Goal: Information Seeking & Learning: Learn about a topic

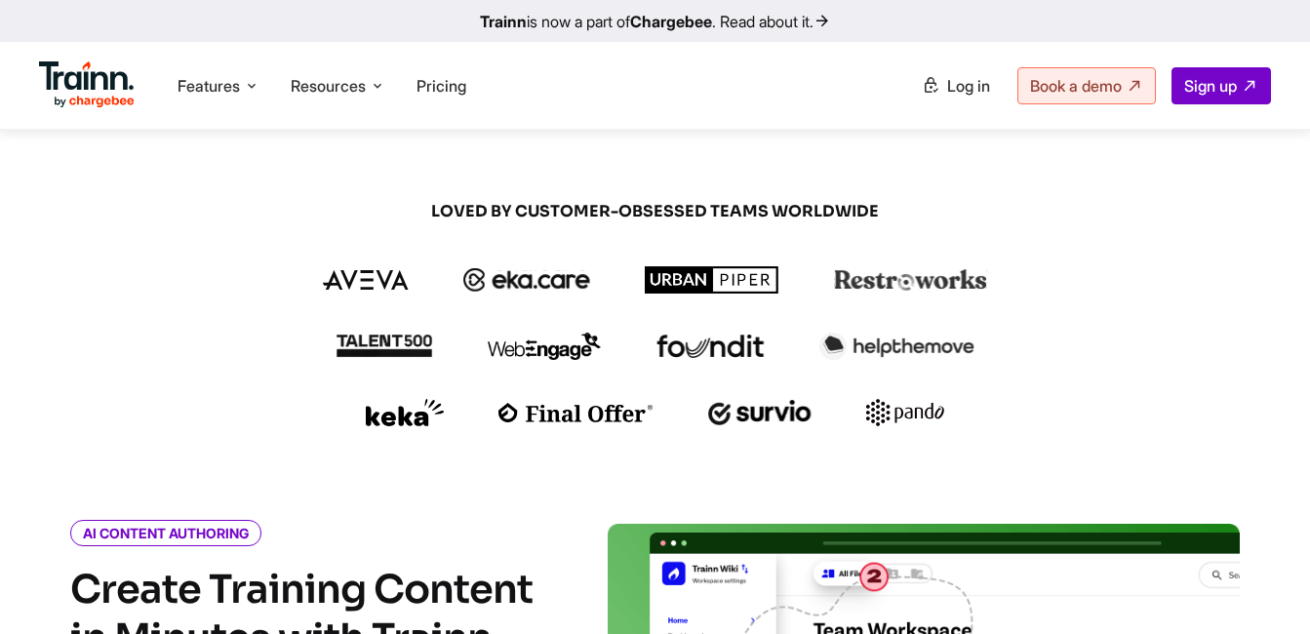
scroll to position [504, 0]
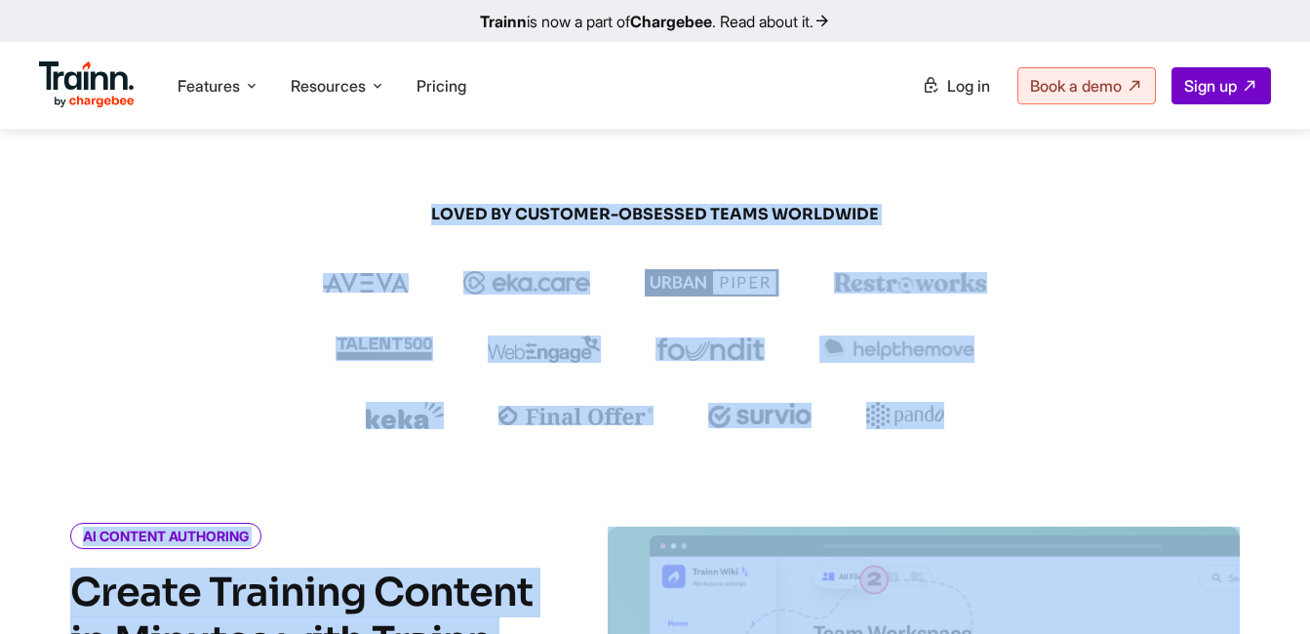
drag, startPoint x: 433, startPoint y: 222, endPoint x: 975, endPoint y: 436, distance: 582.8
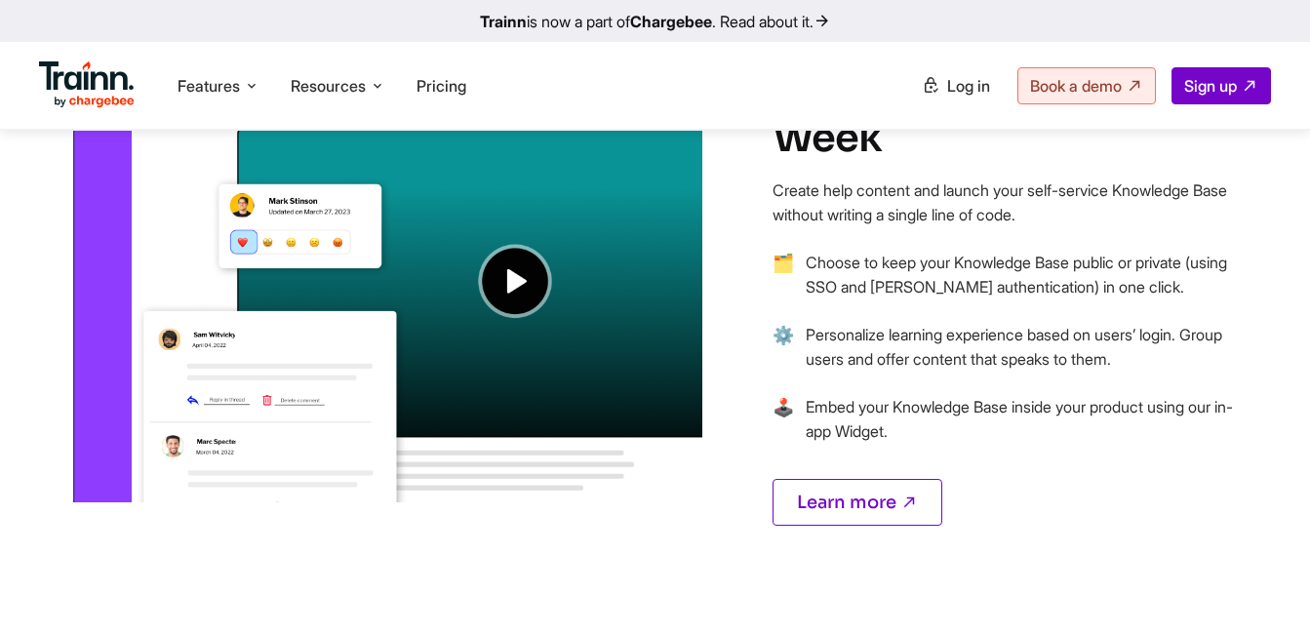
scroll to position [1689, 0]
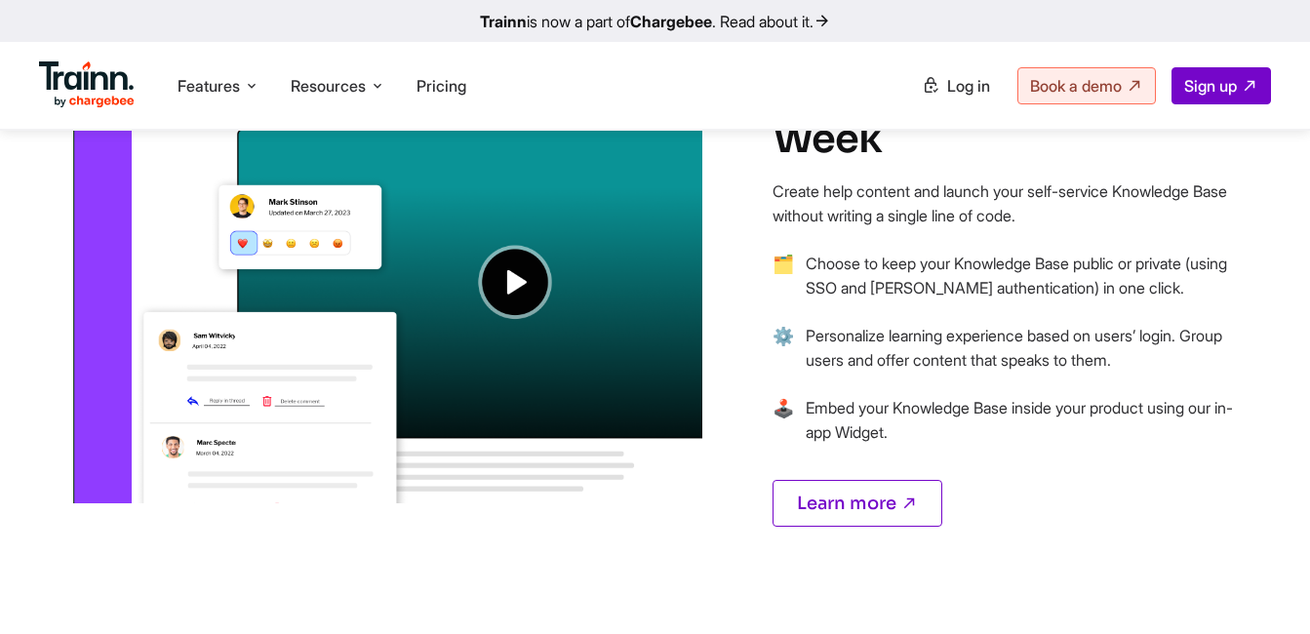
click at [525, 342] on img at bounding box center [386, 239] width 632 height 529
click at [520, 329] on img at bounding box center [386, 239] width 632 height 529
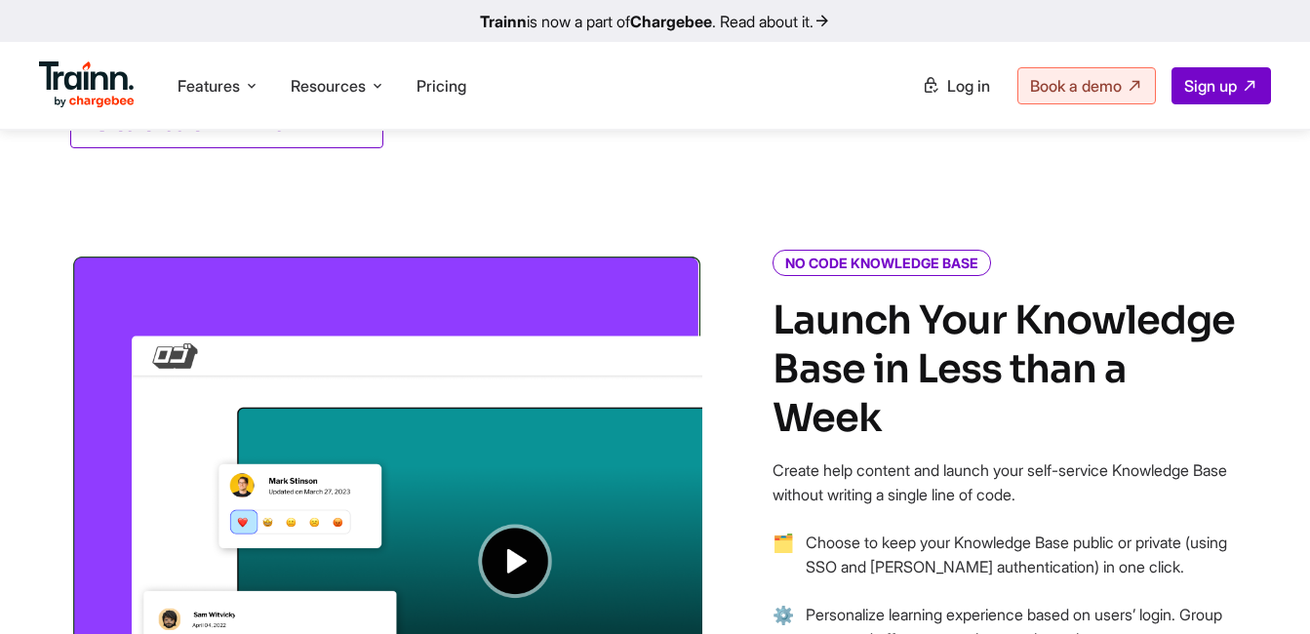
scroll to position [1420, 0]
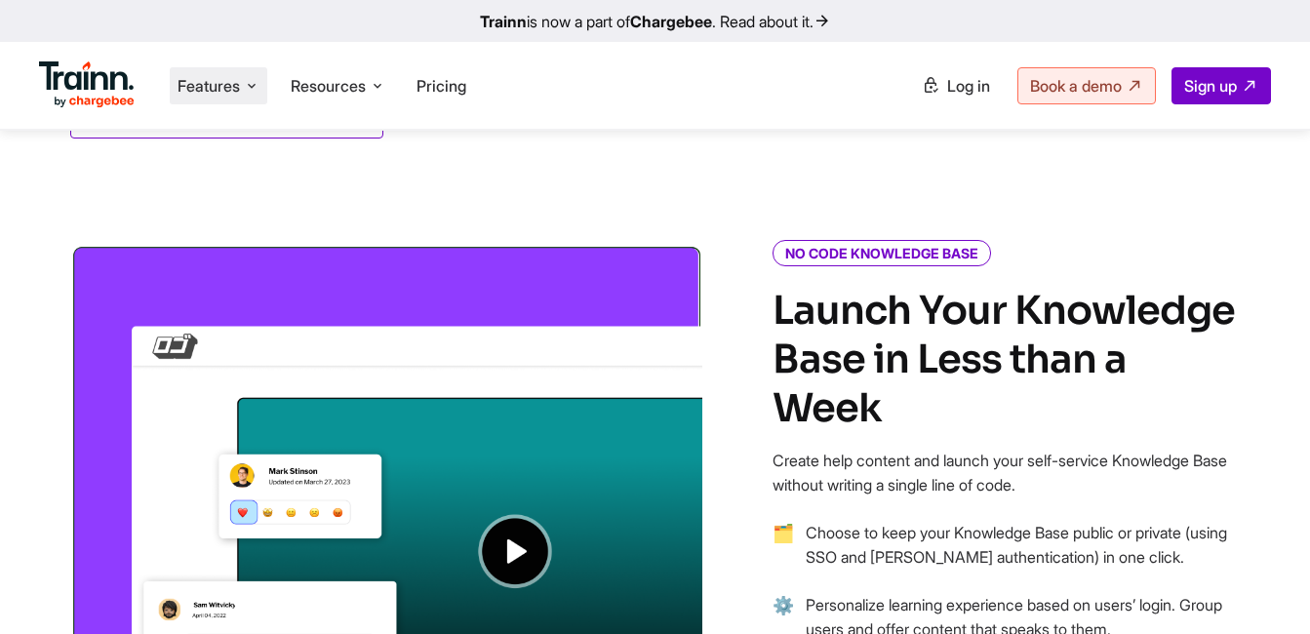
click at [254, 89] on icon at bounding box center [252, 86] width 16 height 20
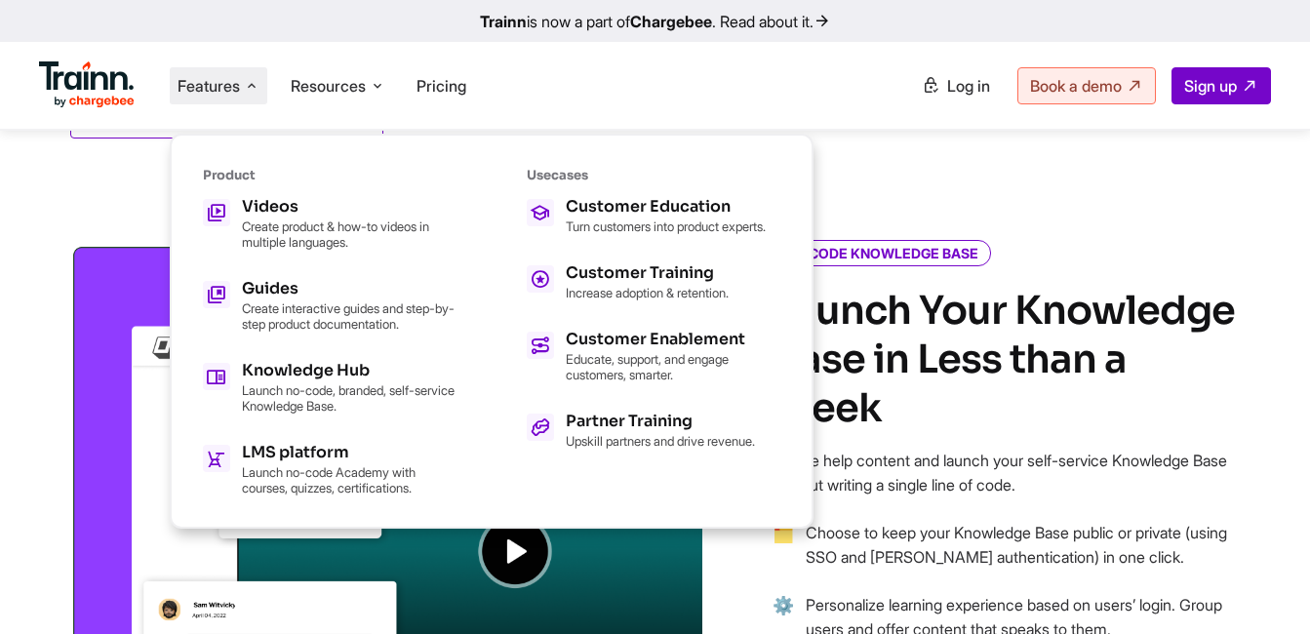
click at [254, 89] on icon at bounding box center [252, 86] width 16 height 20
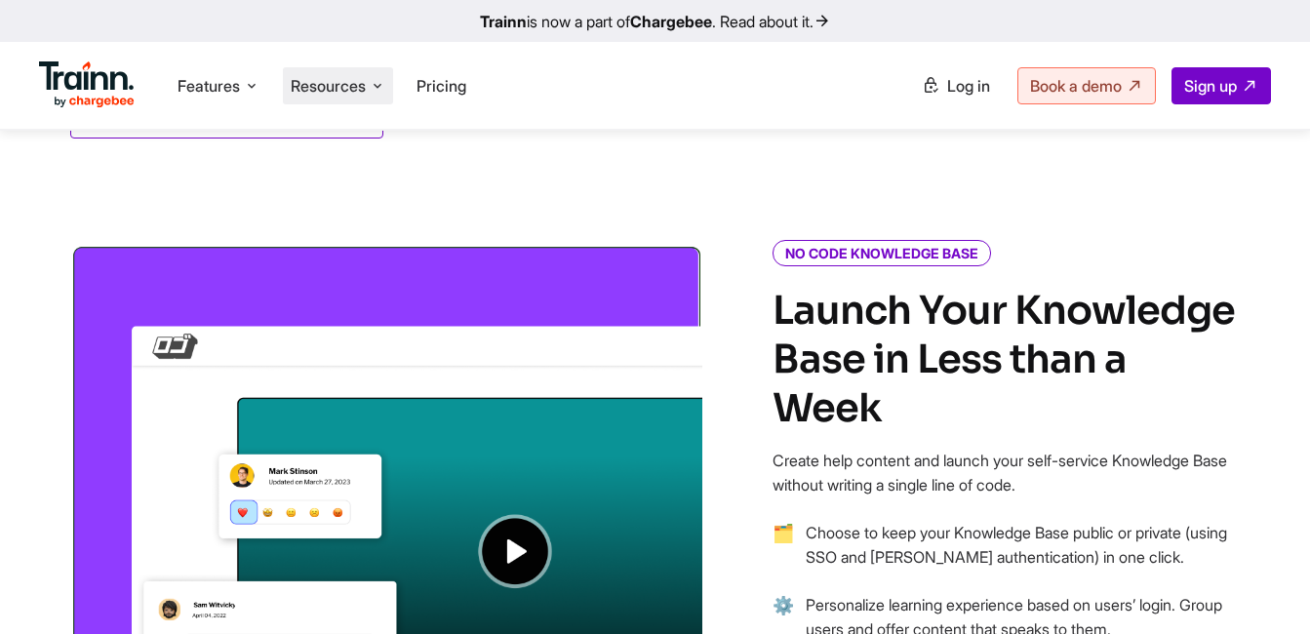
click at [385, 87] on icon at bounding box center [378, 86] width 16 height 20
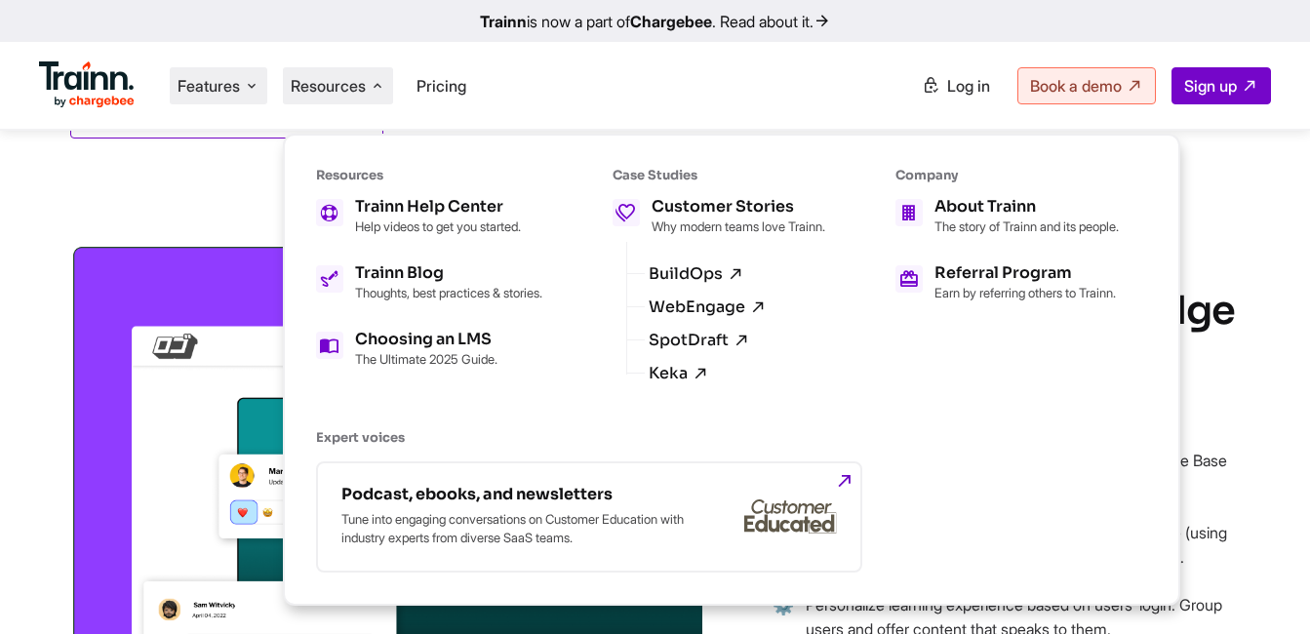
click at [229, 85] on span "Features" at bounding box center [209, 85] width 62 height 21
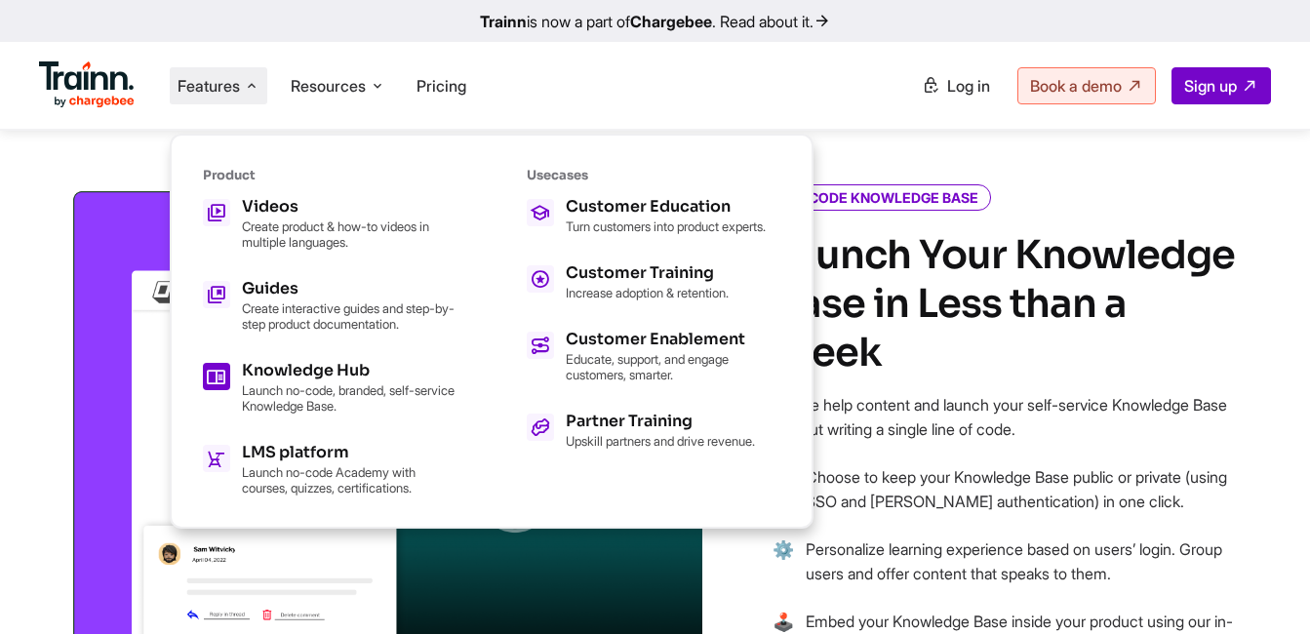
scroll to position [1477, 0]
click at [328, 486] on p "Launch no-code Academy with courses, quizzes, certifications." at bounding box center [349, 479] width 215 height 31
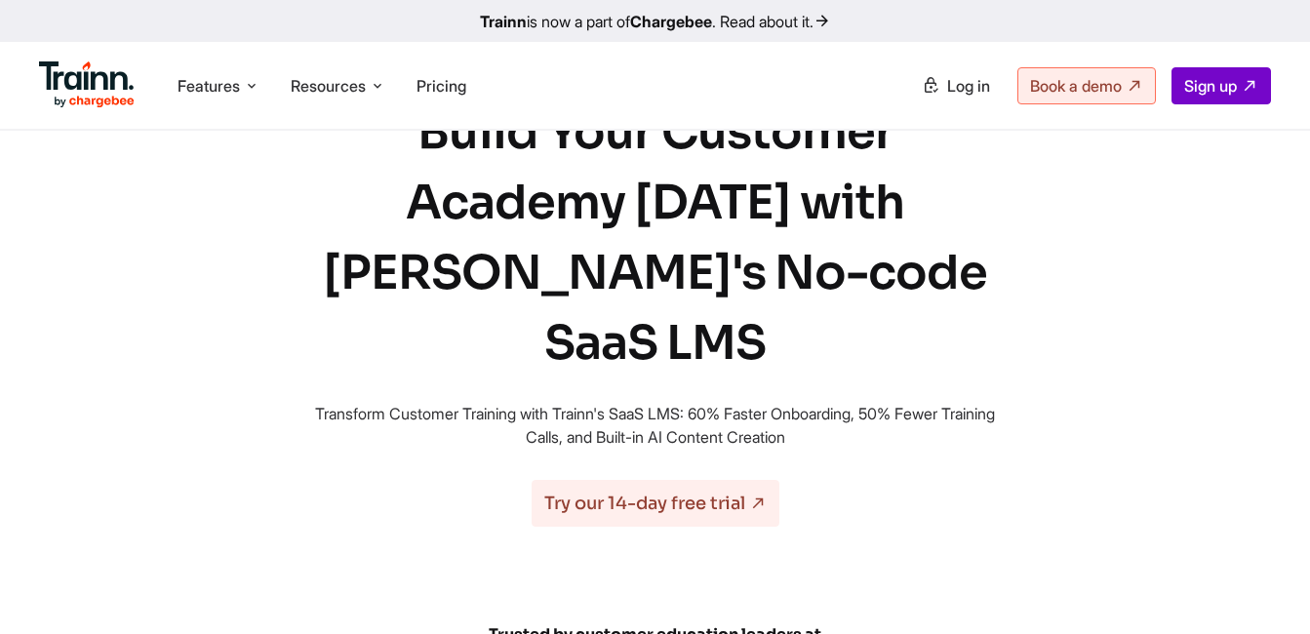
scroll to position [4, 0]
